Goal: Task Accomplishment & Management: Use online tool/utility

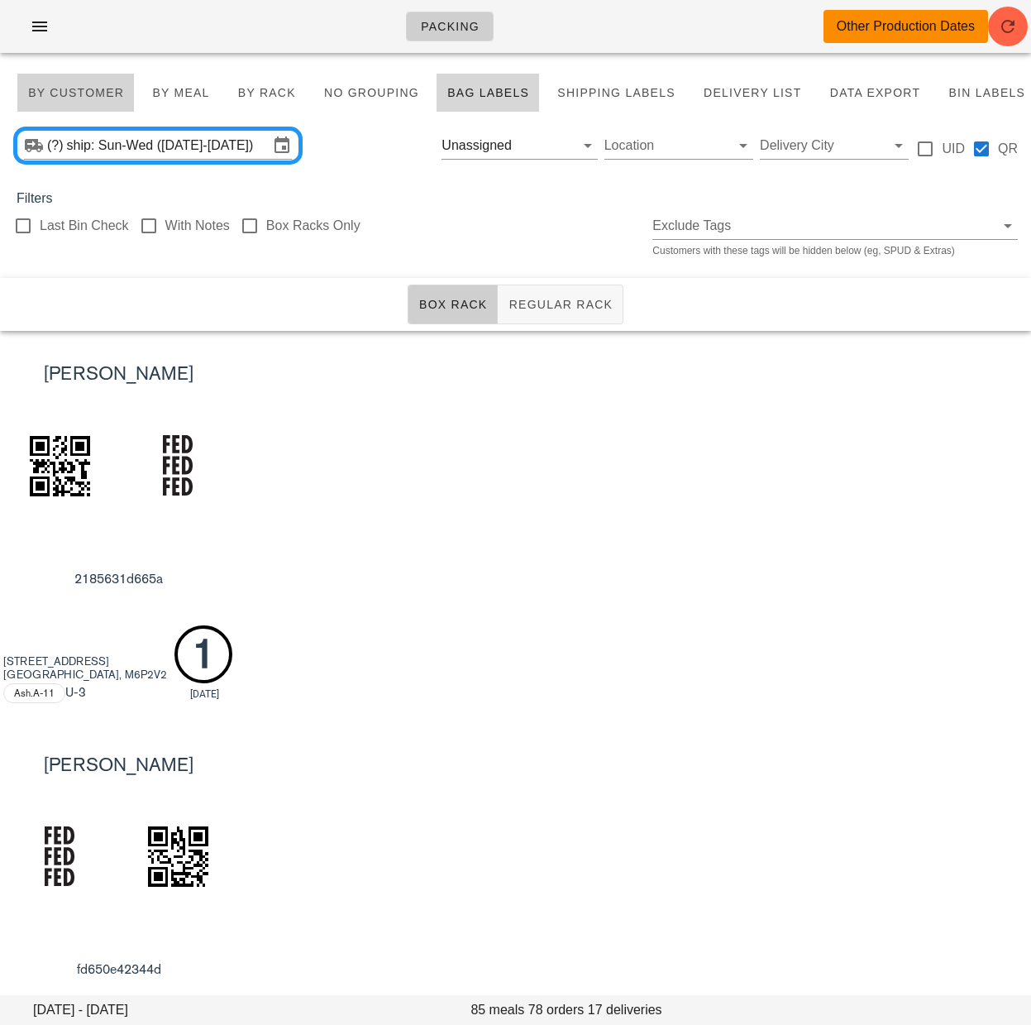
click at [99, 92] on span "By Customer" at bounding box center [75, 92] width 97 height 13
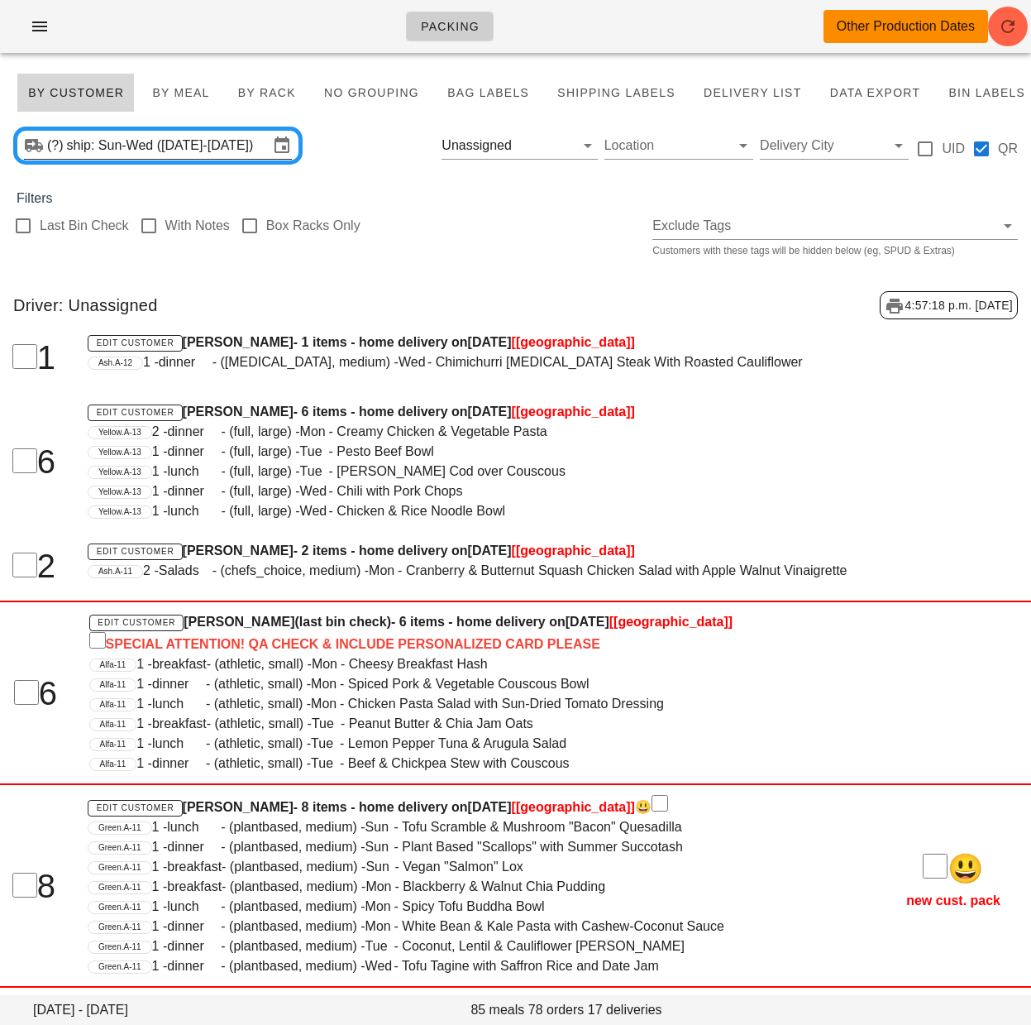
click at [160, 152] on input "ship: Sun-Wed ([DATE]-[DATE])" at bounding box center [168, 145] width 202 height 26
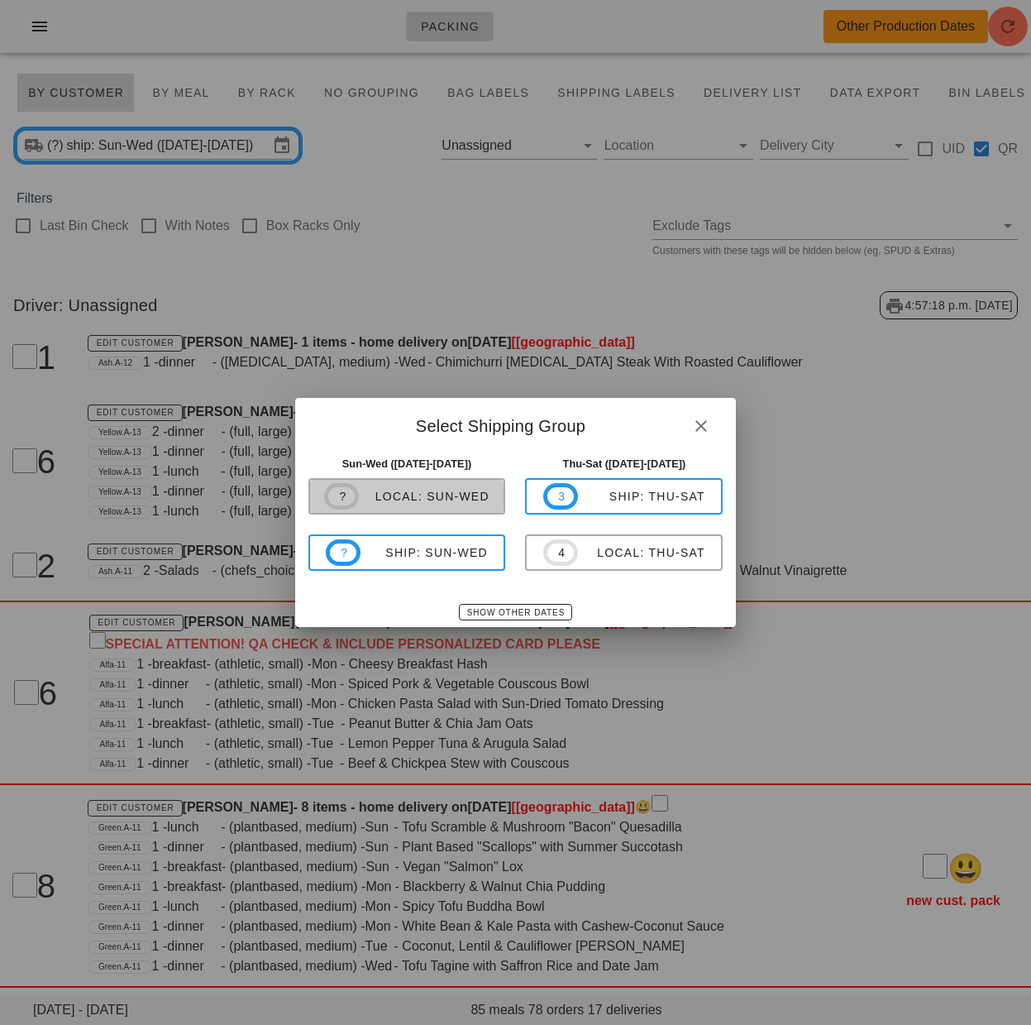
click at [411, 490] on div "local: Sun-Wed" at bounding box center [424, 496] width 131 height 13
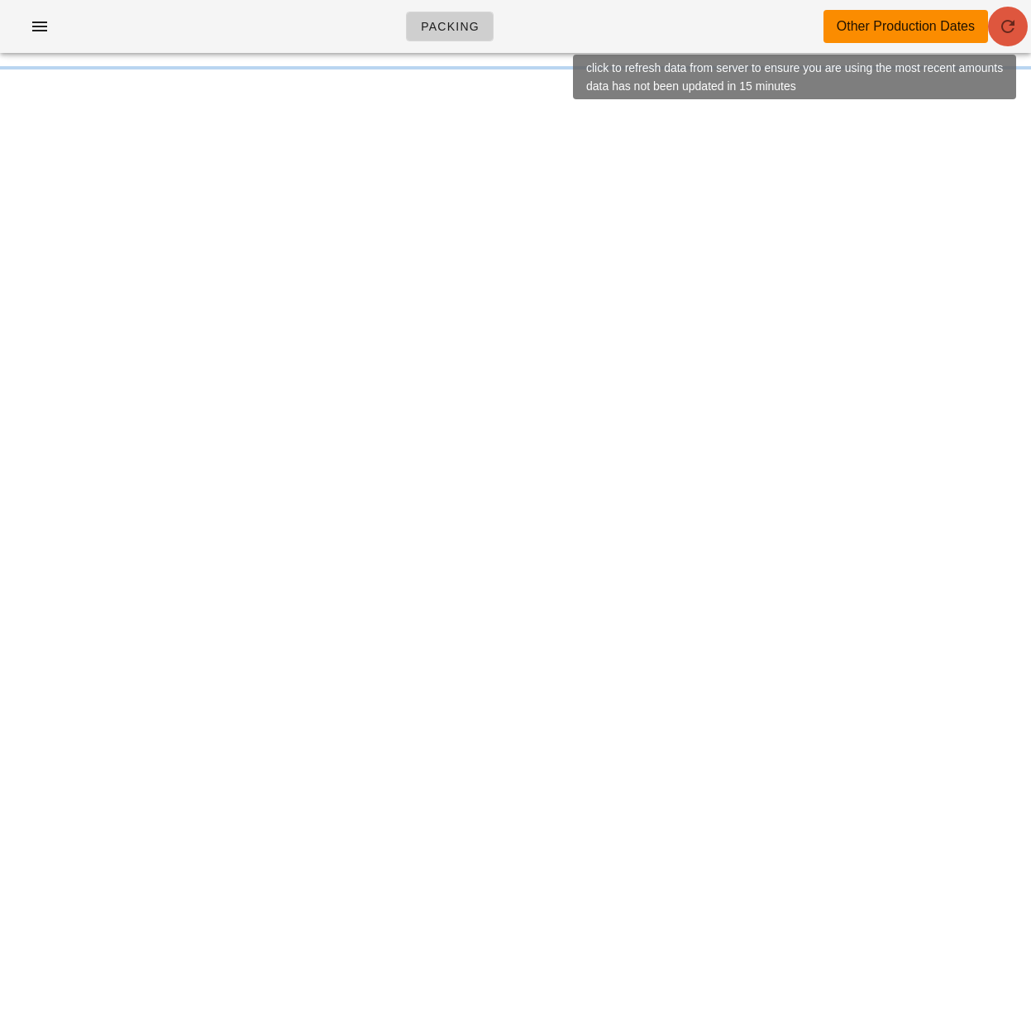
click at [1002, 36] on icon "button" at bounding box center [1008, 27] width 20 height 20
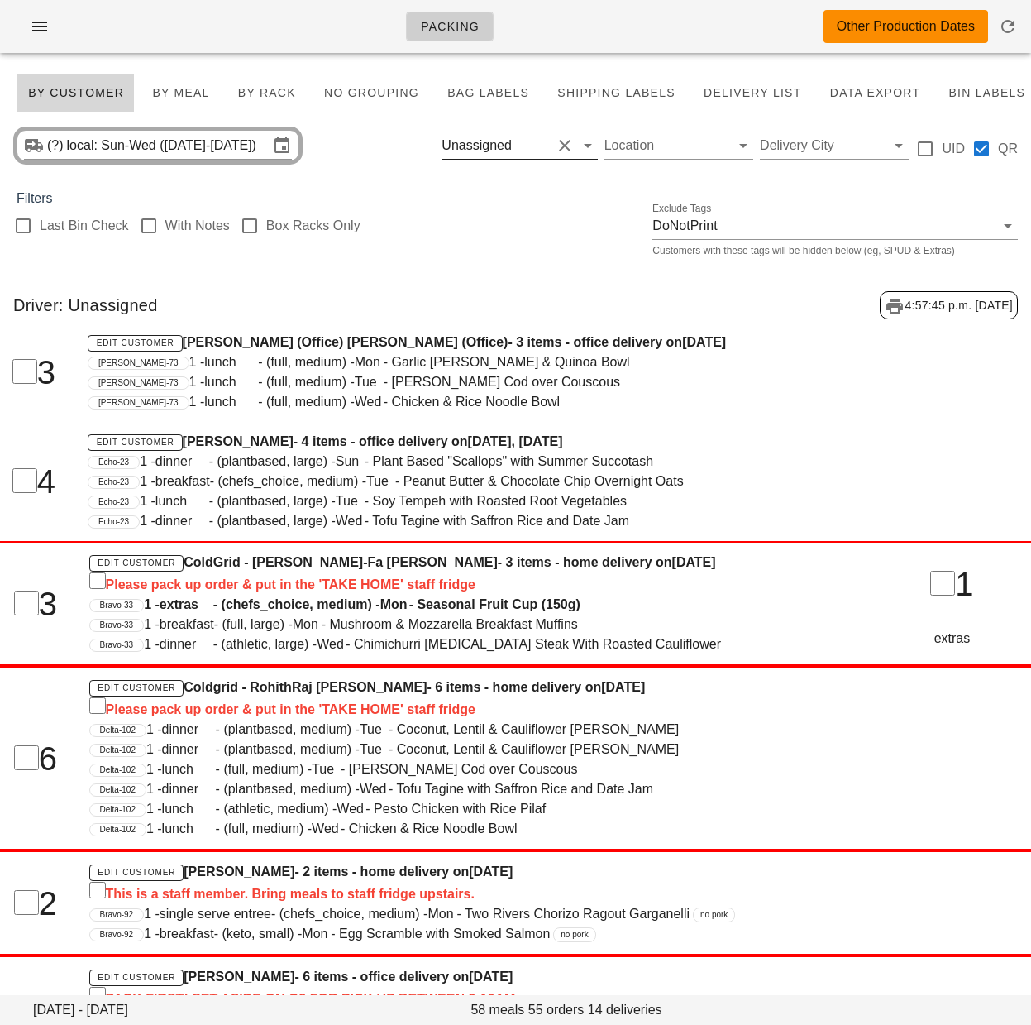
click at [25, 229] on div at bounding box center [23, 226] width 28 height 28
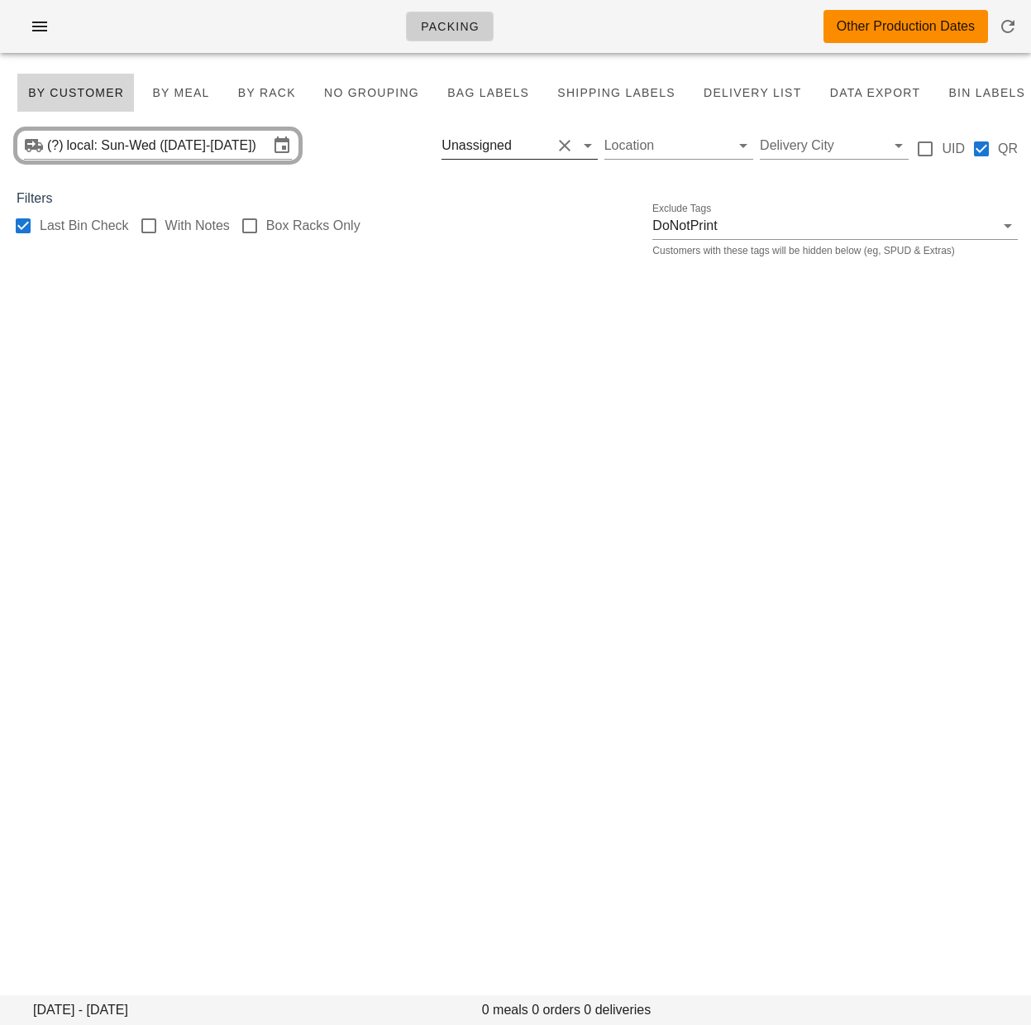
click at [562, 146] on button "Clear Filter by driver" at bounding box center [565, 146] width 20 height 20
click at [256, 92] on span "By Rack" at bounding box center [266, 92] width 59 height 13
click at [490, 151] on input "text" at bounding box center [506, 145] width 129 height 26
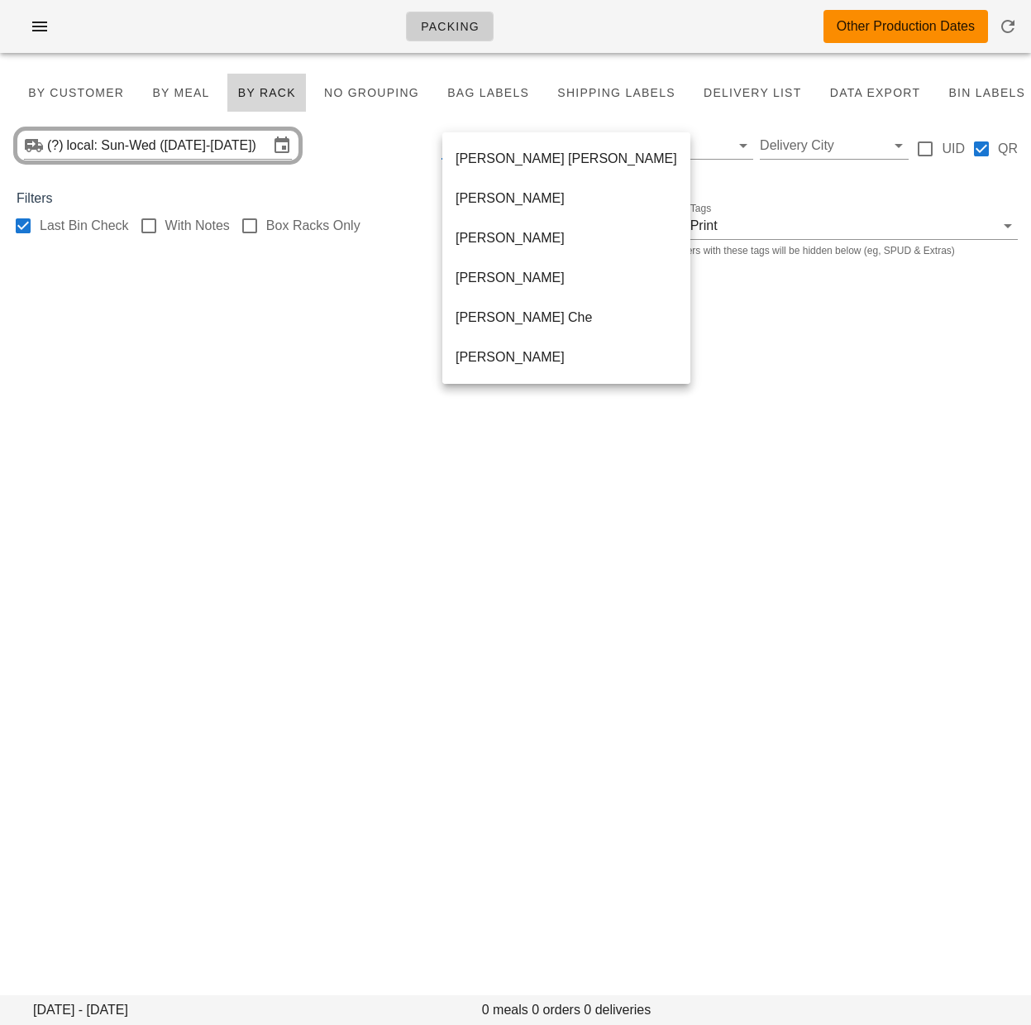
scroll to position [318, 0]
click at [345, 130] on div "(?) local: Sun-Wed (Aug 31-Sep 3) Location Delivery City UID QR" at bounding box center [515, 145] width 1031 height 53
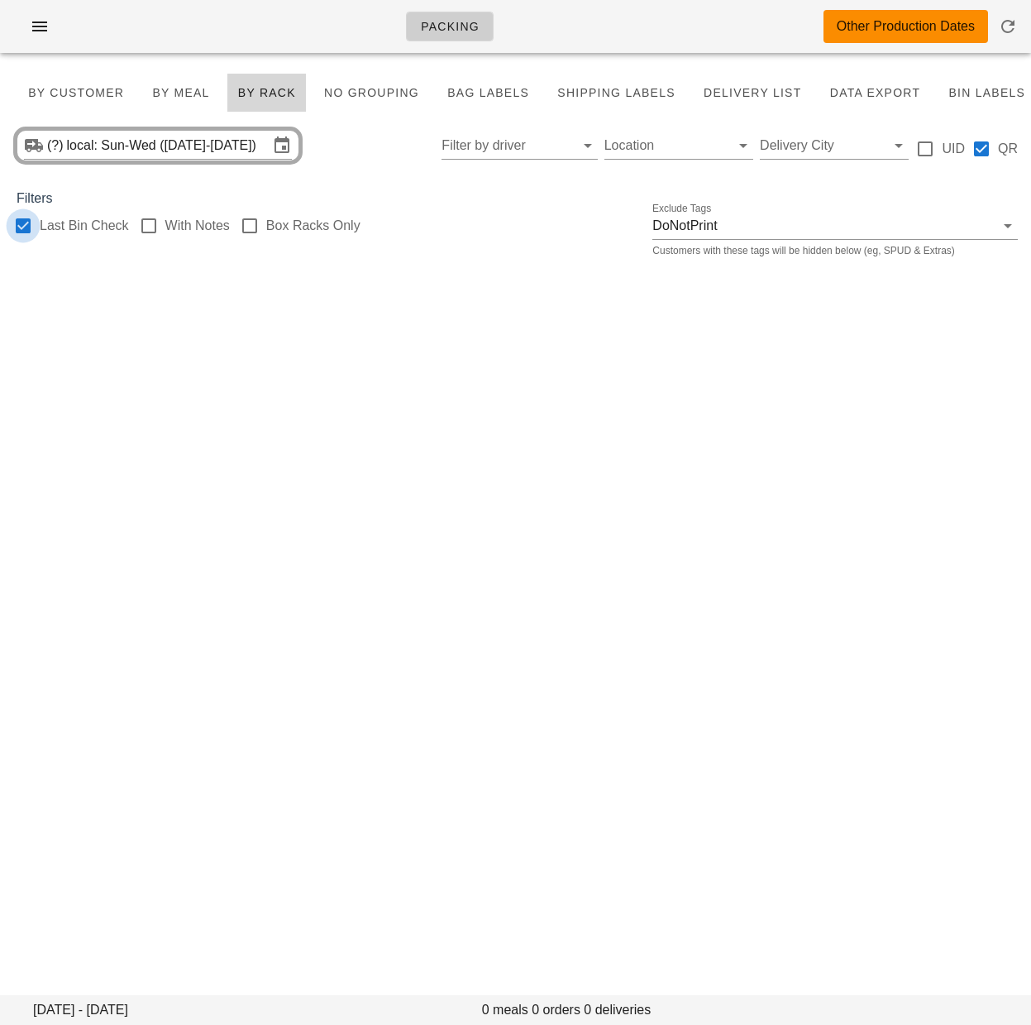
click at [17, 227] on div at bounding box center [23, 226] width 28 height 28
click at [17, 226] on div at bounding box center [23, 226] width 28 height 28
checkbox input "true"
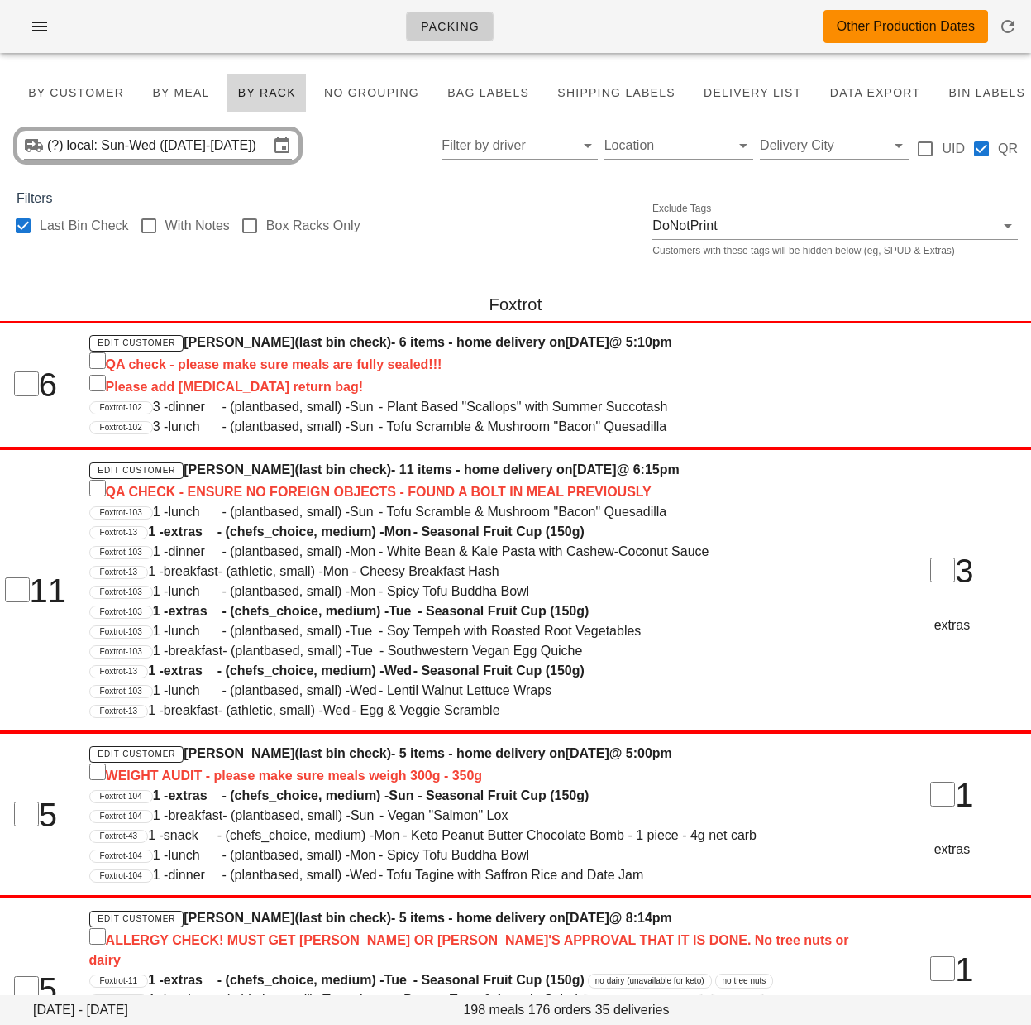
click at [469, 214] on div "Last Bin Check With Notes Box Racks Only Exclude Tags DoNotPrint Customers with…" at bounding box center [515, 234] width 1031 height 53
click at [429, 247] on div "Last Bin Check With Notes Box Racks Only Exclude Tags DoNotPrint Customers with…" at bounding box center [515, 234] width 1031 height 53
click at [493, 242] on div "Last Bin Check With Notes Box Racks Only Exclude Tags DoNotPrint Customers with…" at bounding box center [515, 234] width 1031 height 53
click at [423, 218] on div "Last Bin Check With Notes Box Racks Only Exclude Tags DoNotPrint Customers with…" at bounding box center [515, 234] width 1031 height 53
click at [45, 34] on icon "button" at bounding box center [40, 27] width 20 height 20
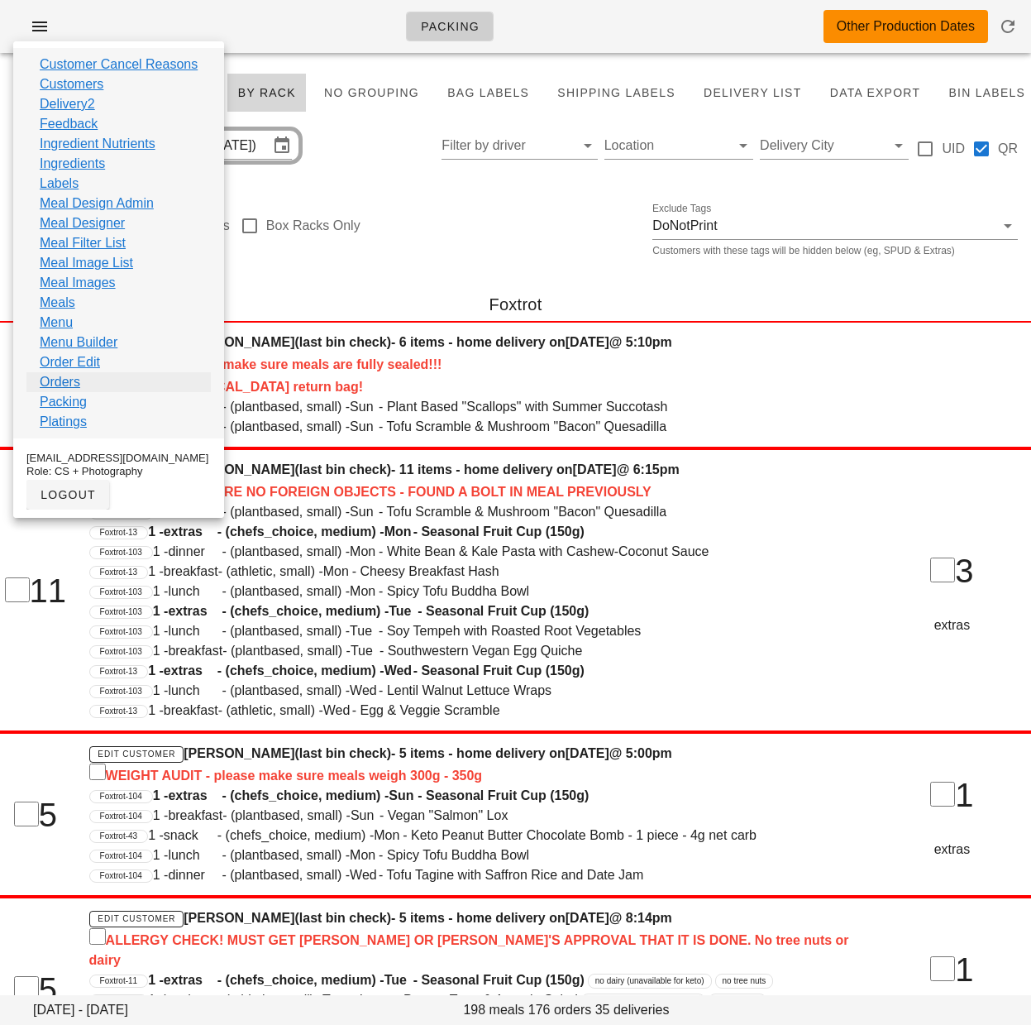
click at [65, 386] on link "Orders" at bounding box center [60, 382] width 41 height 20
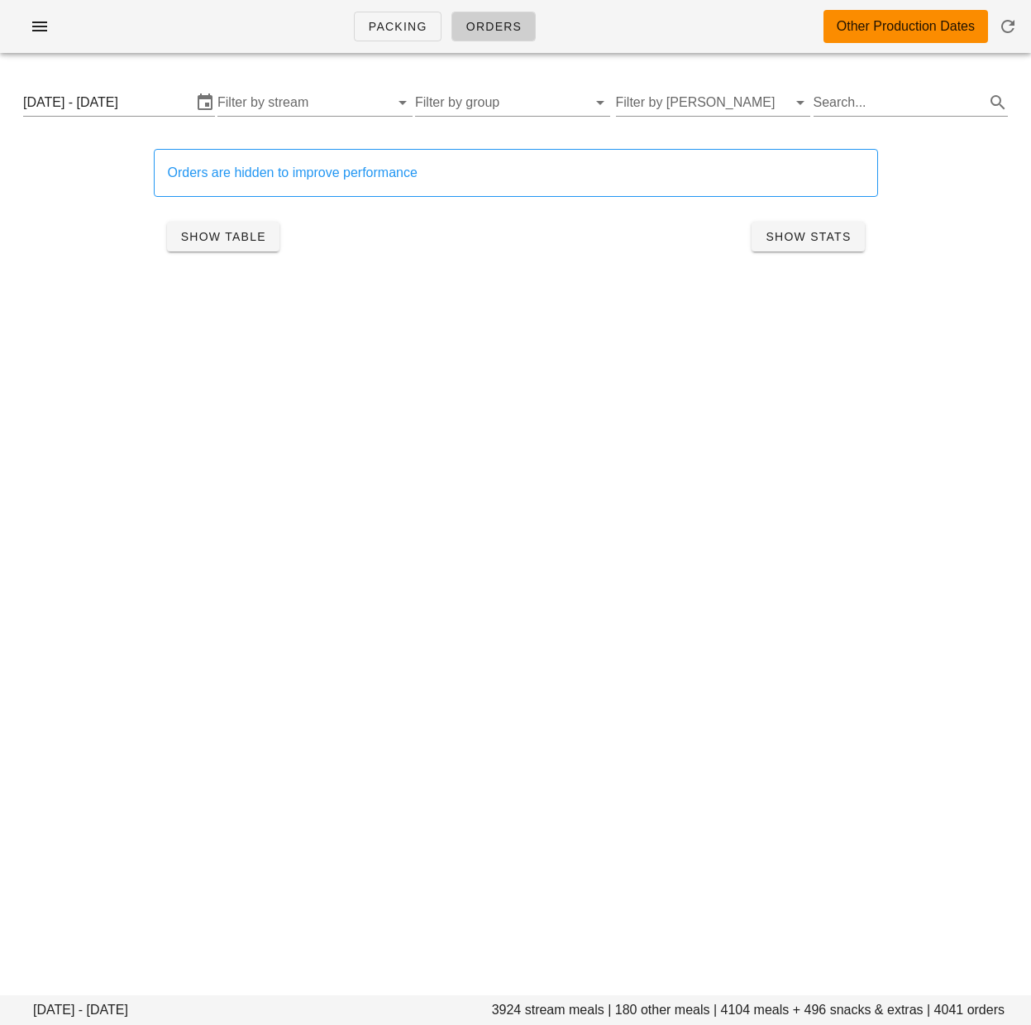
click at [152, 101] on input "[DATE] - [DATE]" at bounding box center [107, 102] width 169 height 26
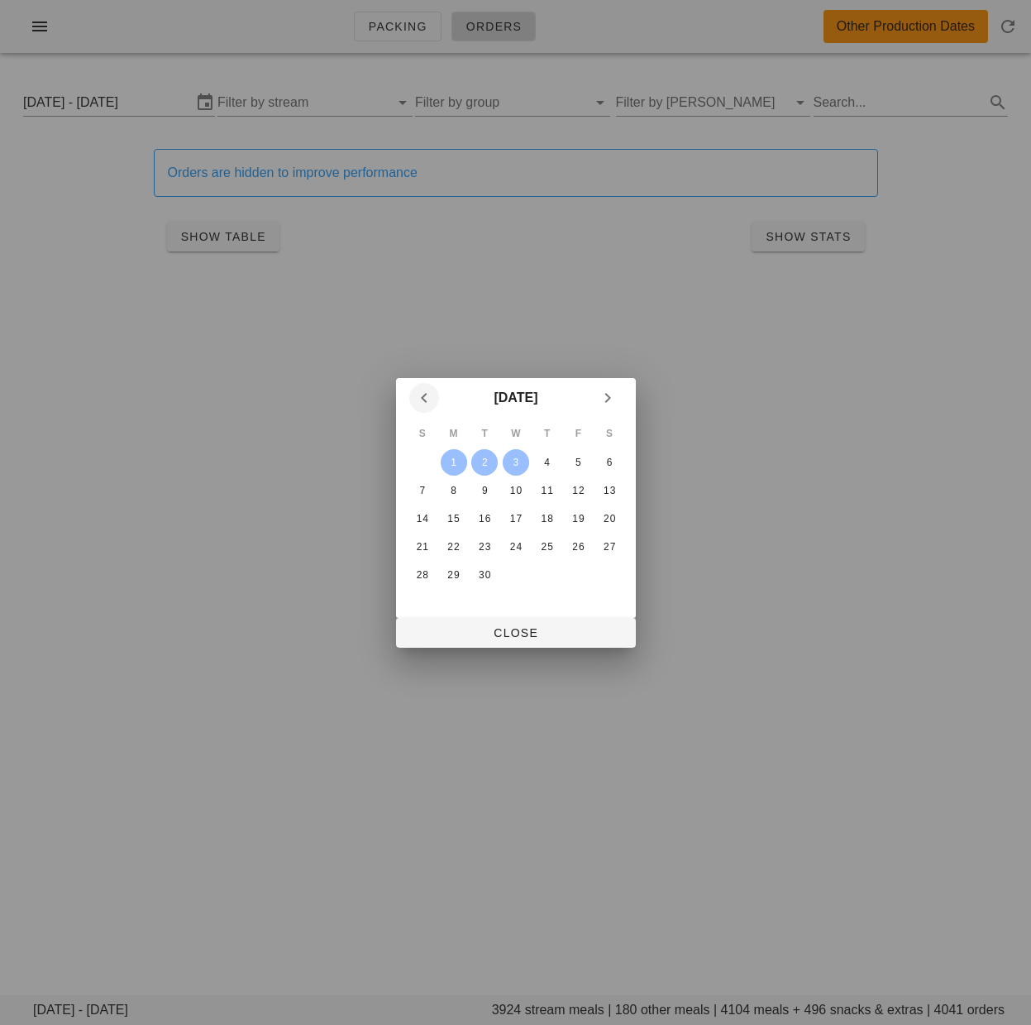
drag, startPoint x: 422, startPoint y: 399, endPoint x: 437, endPoint y: 410, distance: 18.9
click at [422, 399] on icon "Previous month" at bounding box center [424, 398] width 20 height 20
click at [610, 394] on icon "Next month" at bounding box center [608, 398] width 20 height 20
click at [419, 402] on icon "Previous month" at bounding box center [424, 398] width 20 height 20
click at [605, 395] on icon "Next month" at bounding box center [608, 398] width 20 height 20
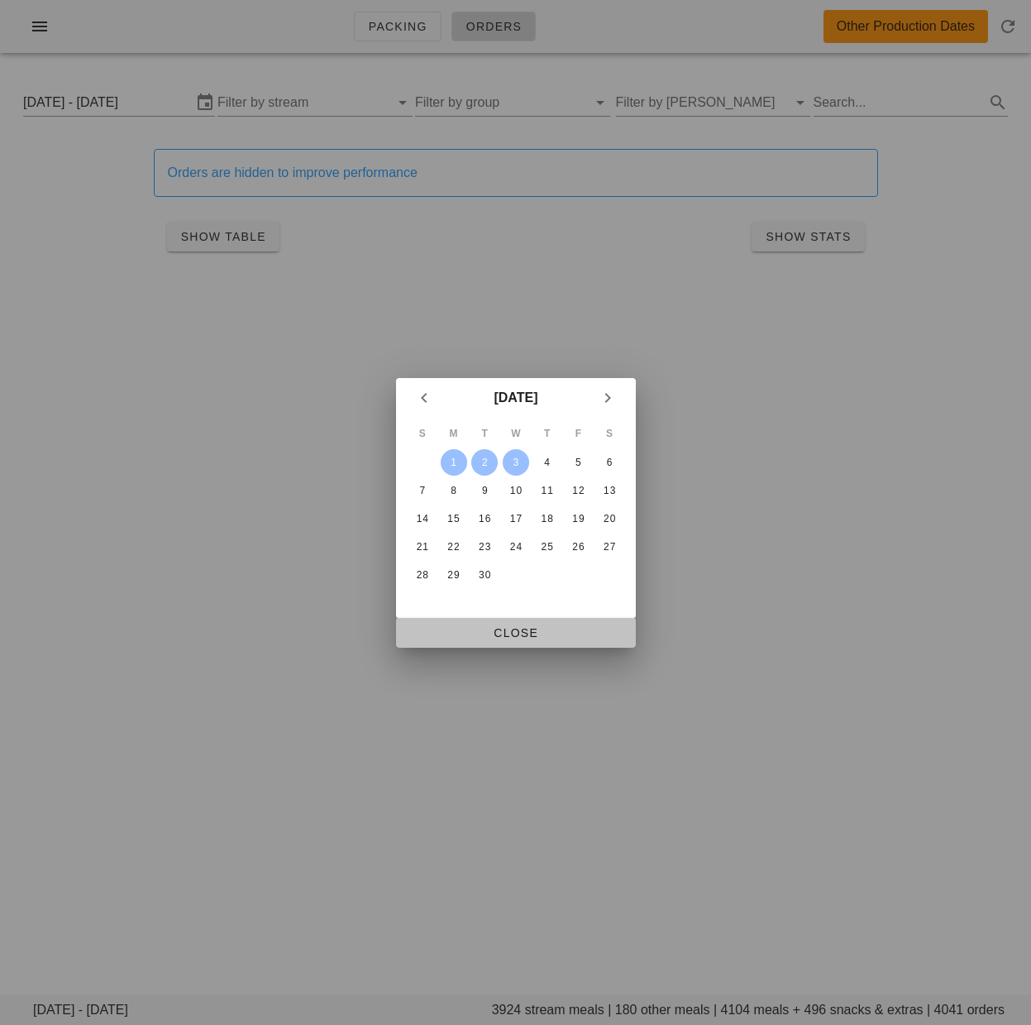
drag, startPoint x: 581, startPoint y: 634, endPoint x: 595, endPoint y: 594, distance: 41.8
click at [582, 633] on span "Close" at bounding box center [515, 632] width 213 height 13
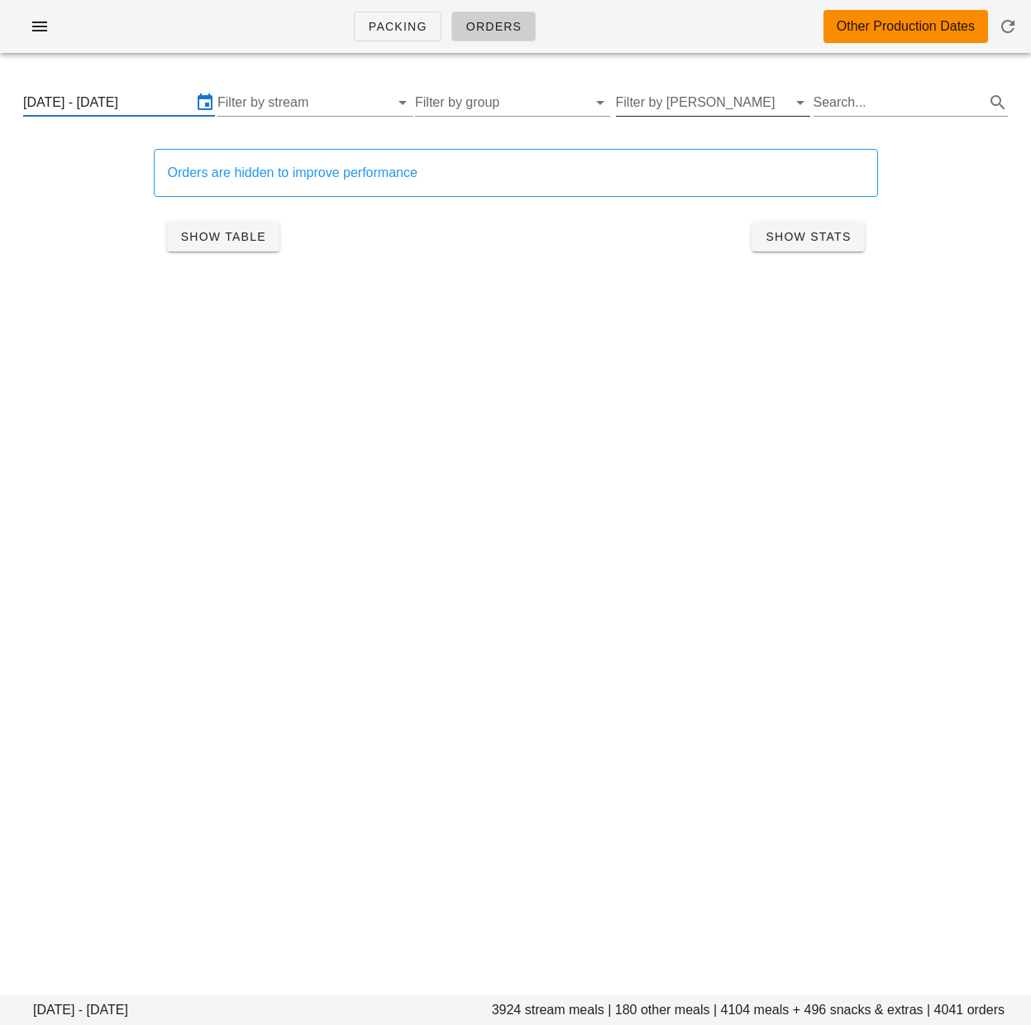
click at [683, 99] on input "Filter by tod" at bounding box center [700, 102] width 169 height 26
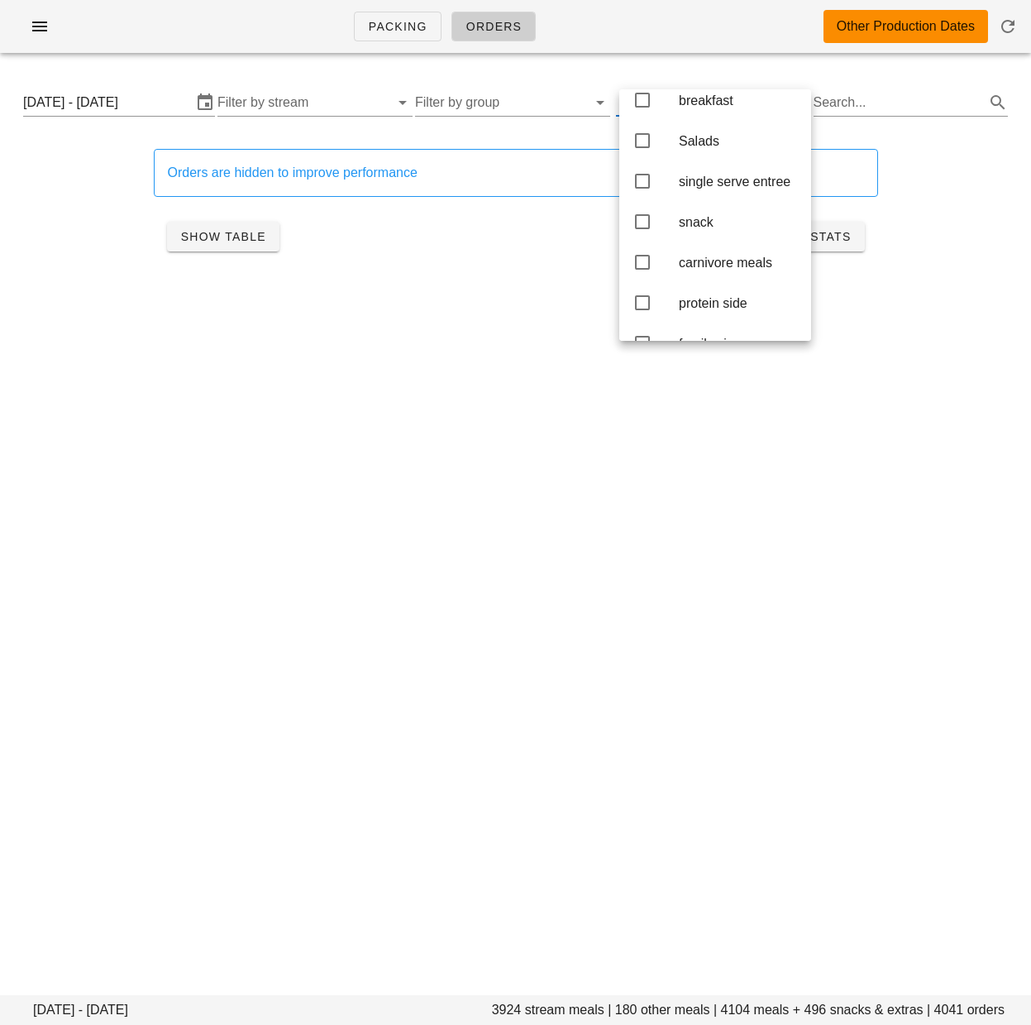
scroll to position [157, 0]
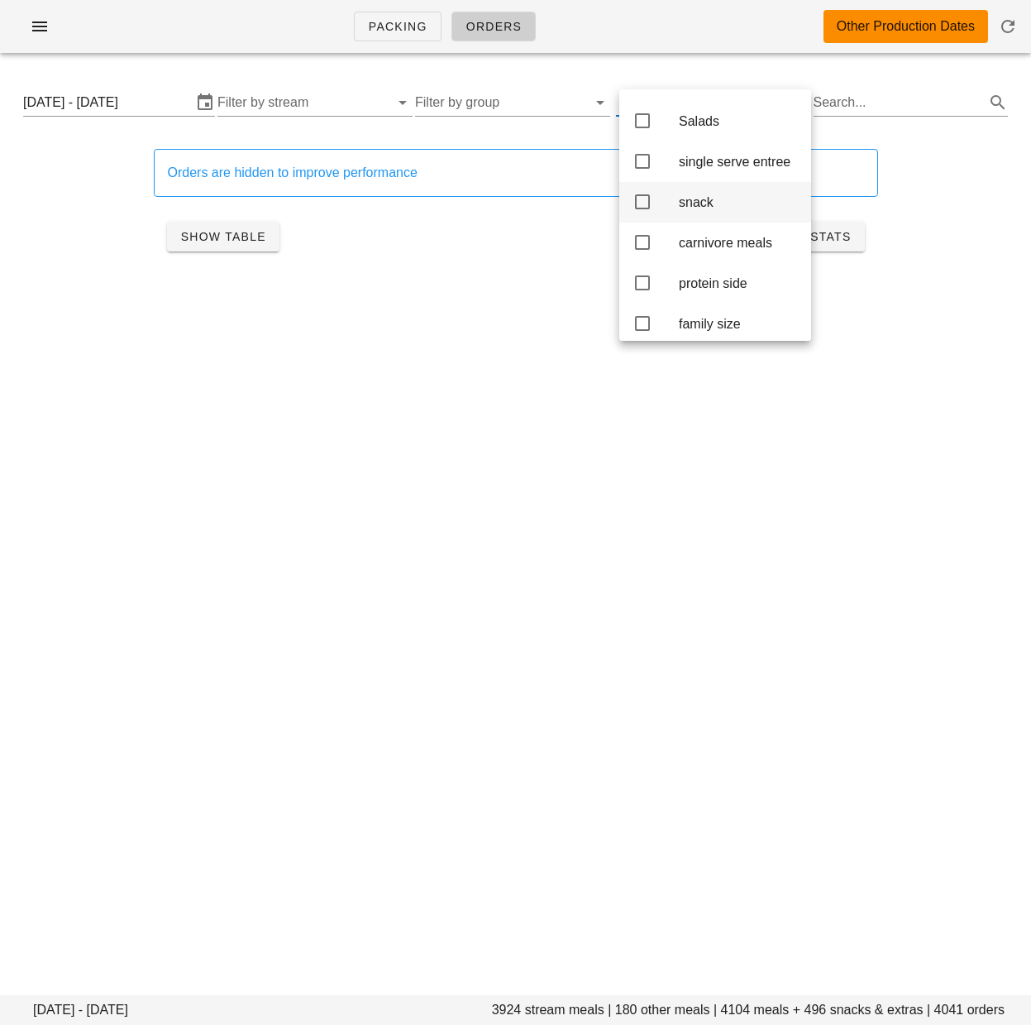
click at [643, 212] on icon at bounding box center [643, 202] width 20 height 20
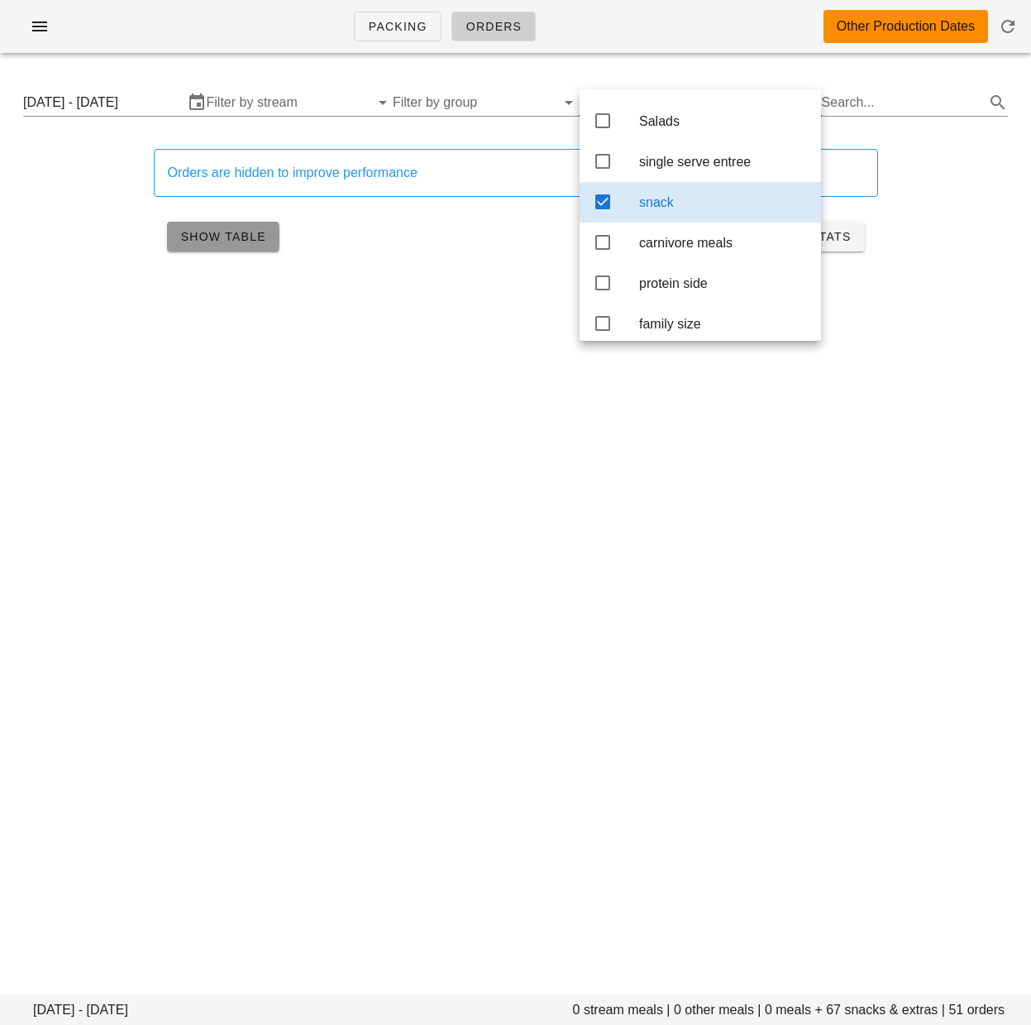
click at [232, 241] on span "Show Table" at bounding box center [223, 236] width 86 height 13
